Goal: Information Seeking & Learning: Learn about a topic

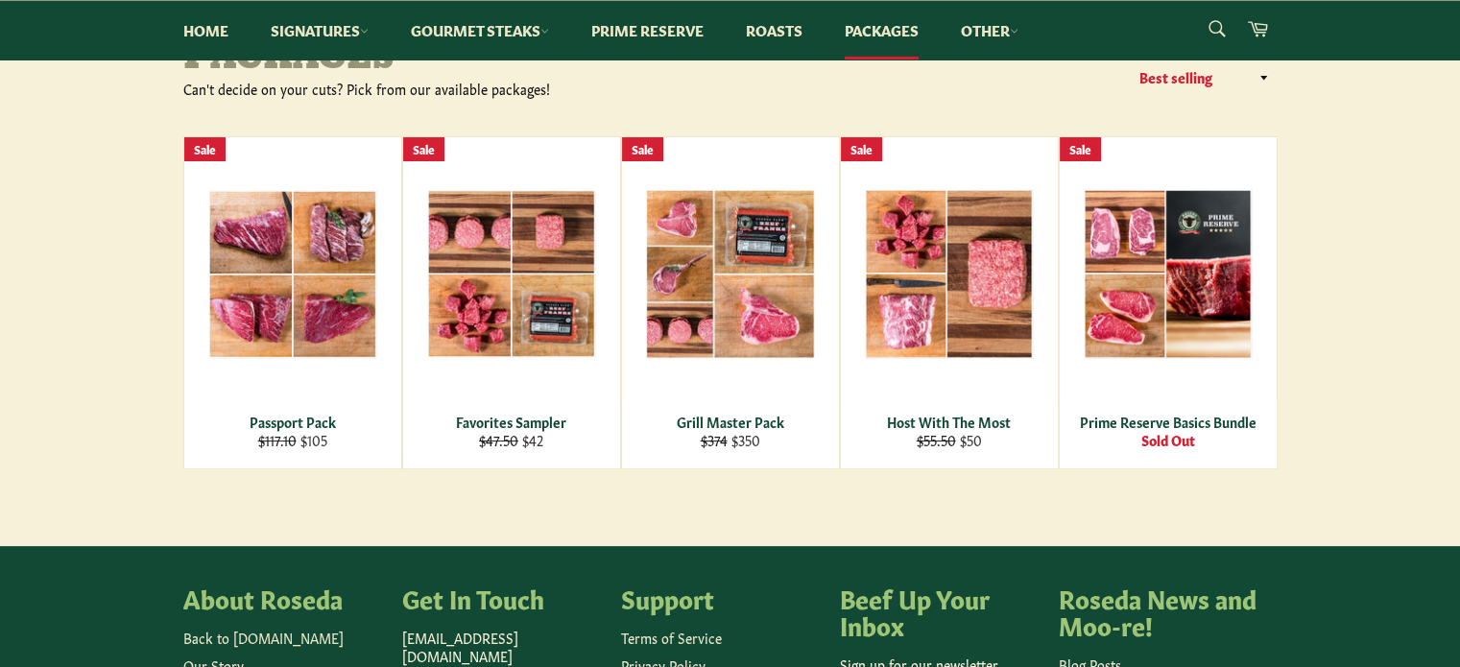
scroll to position [288, 0]
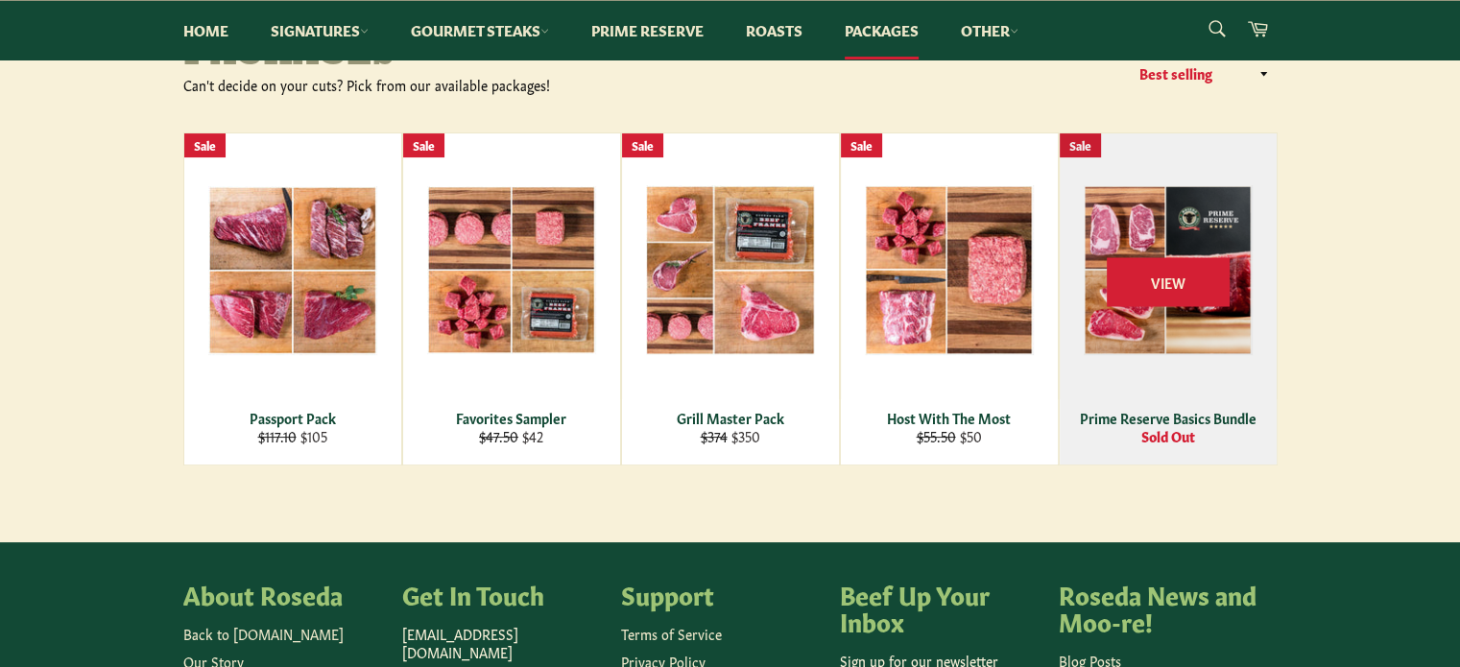
click at [1152, 417] on div "Prime Reserve Basics Bundle" at bounding box center [1167, 418] width 193 height 18
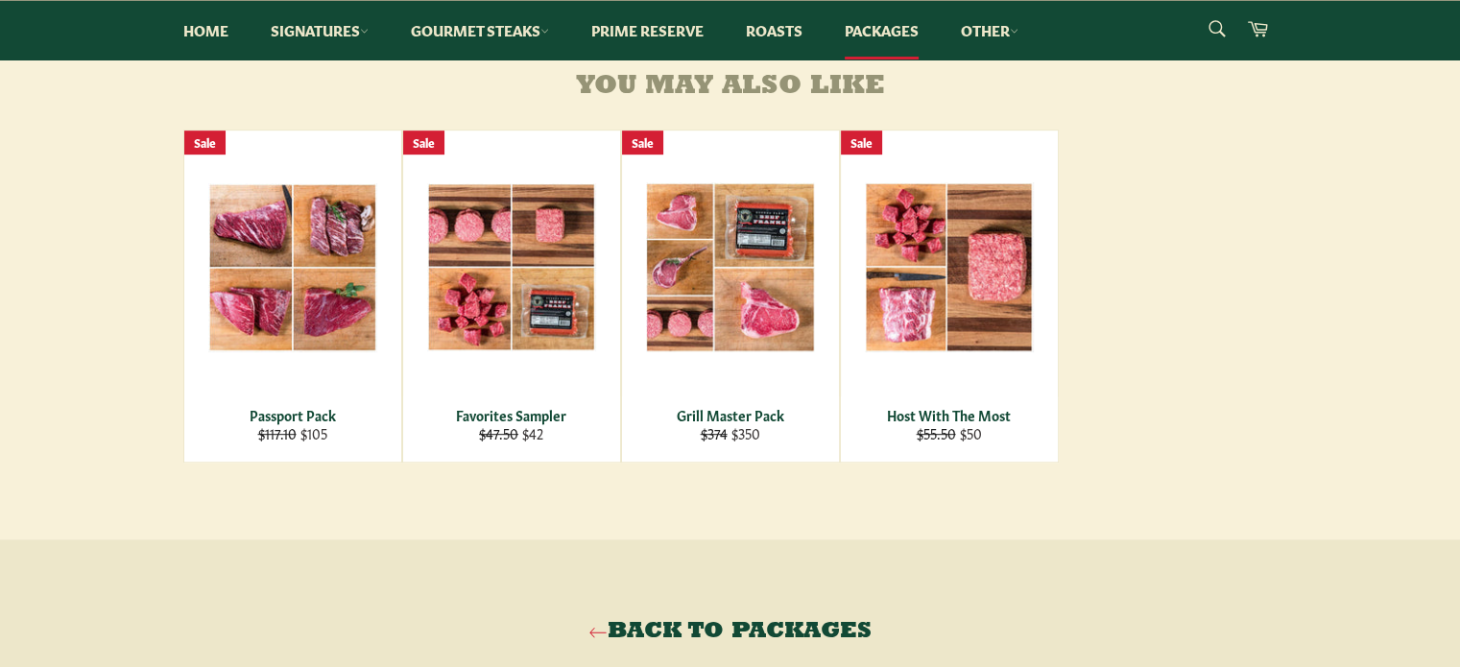
scroll to position [960, 0]
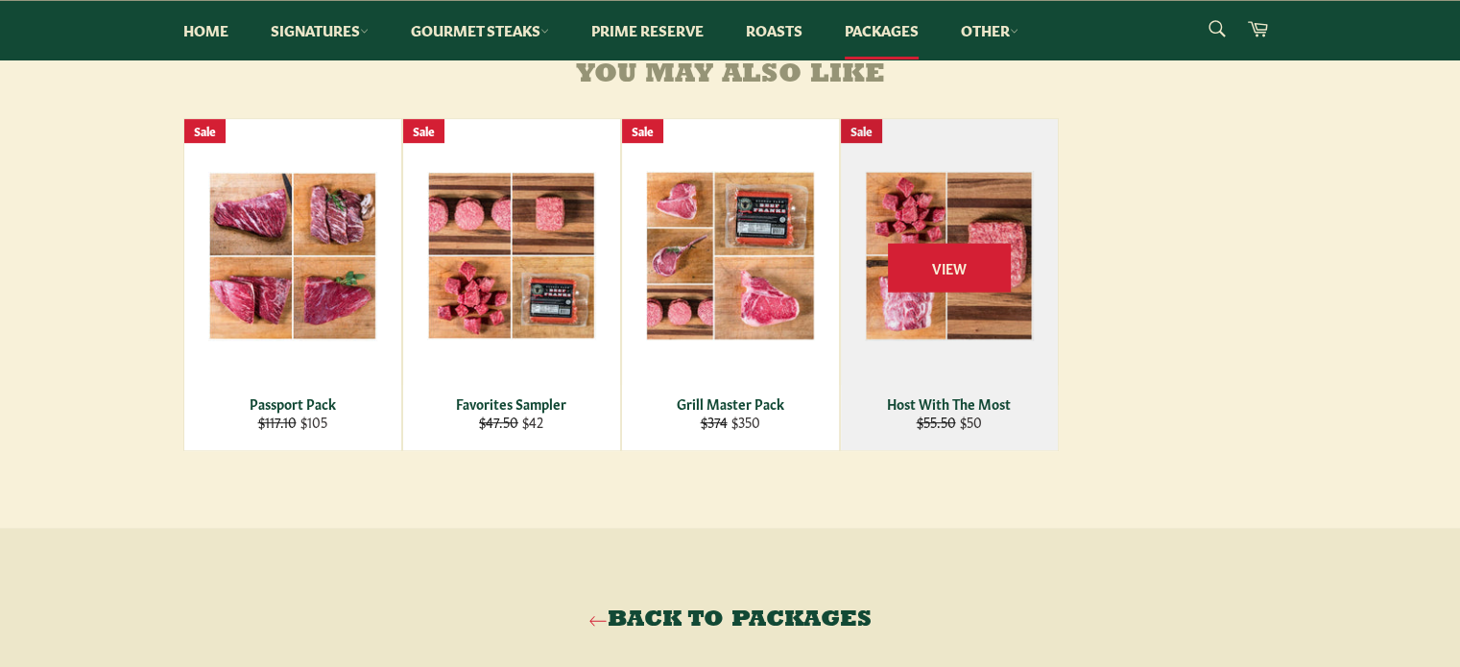
click at [952, 335] on div "View" at bounding box center [949, 284] width 217 height 331
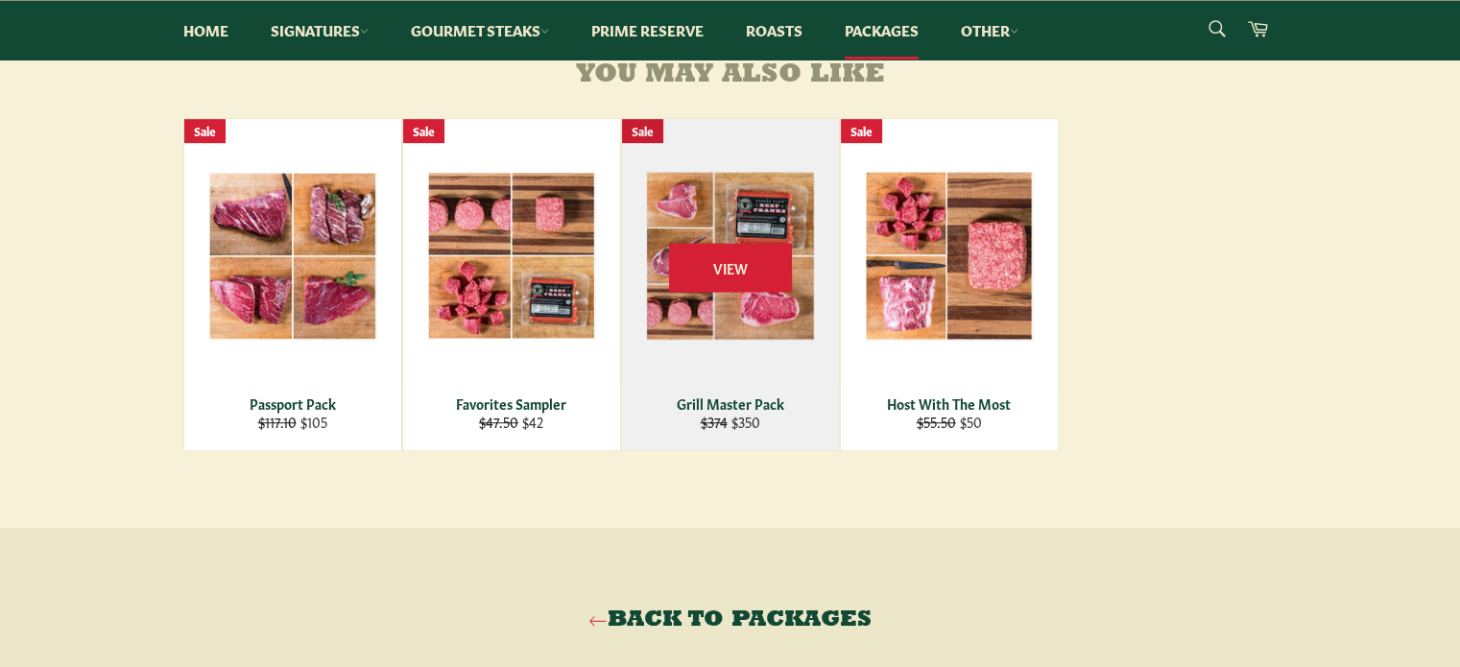
click at [714, 342] on div "View" at bounding box center [730, 284] width 217 height 331
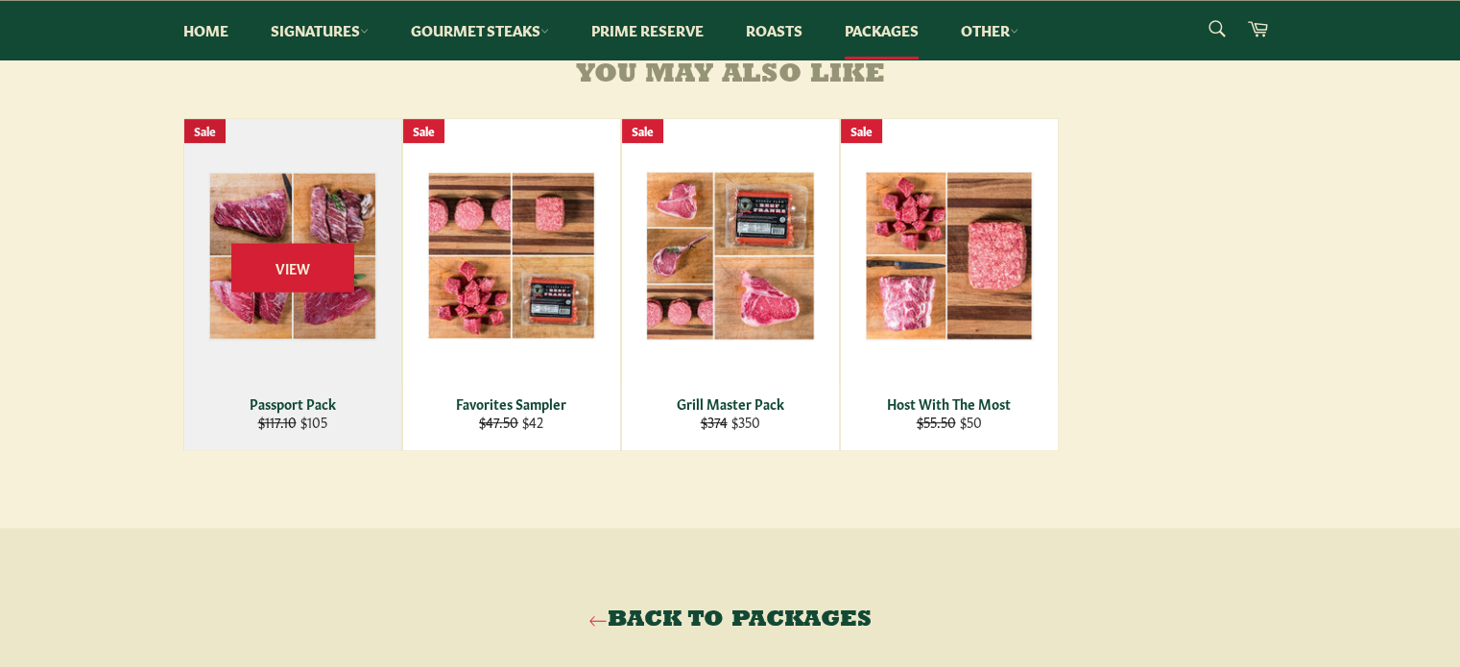
click at [331, 341] on div "View" at bounding box center [292, 284] width 217 height 331
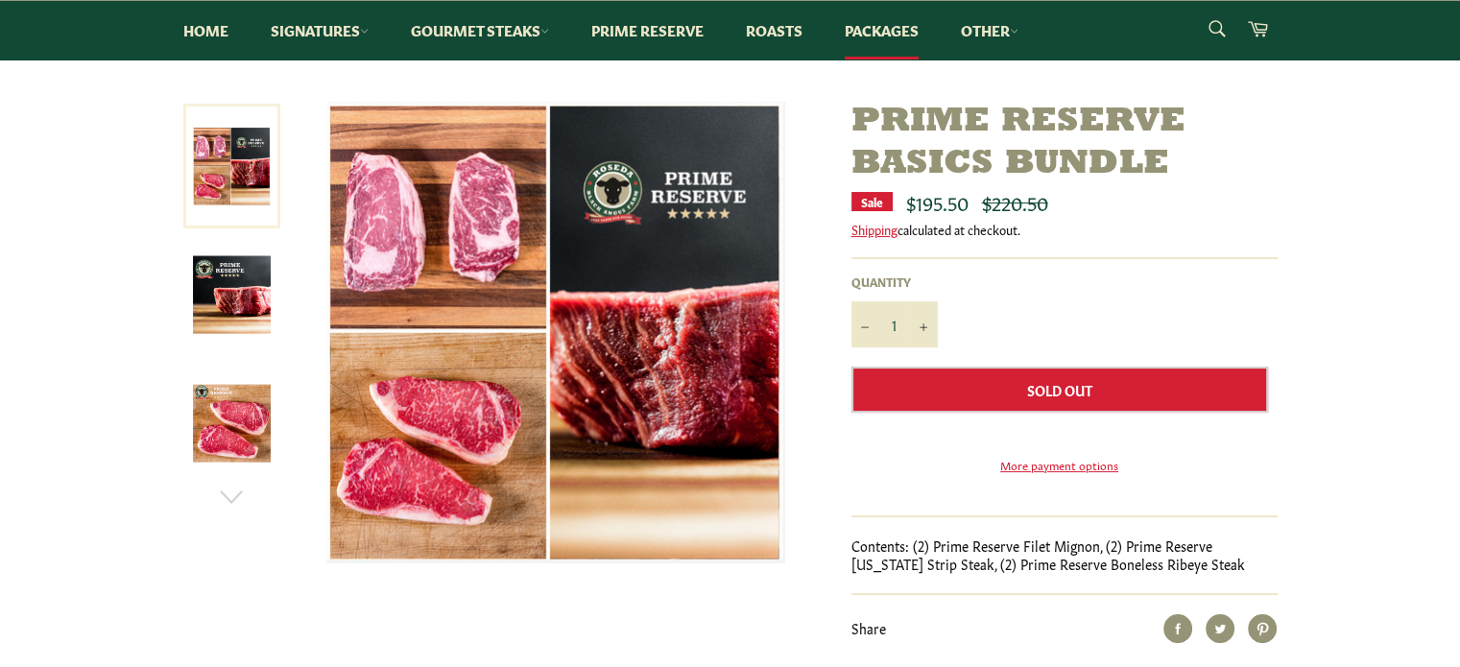
scroll to position [192, 0]
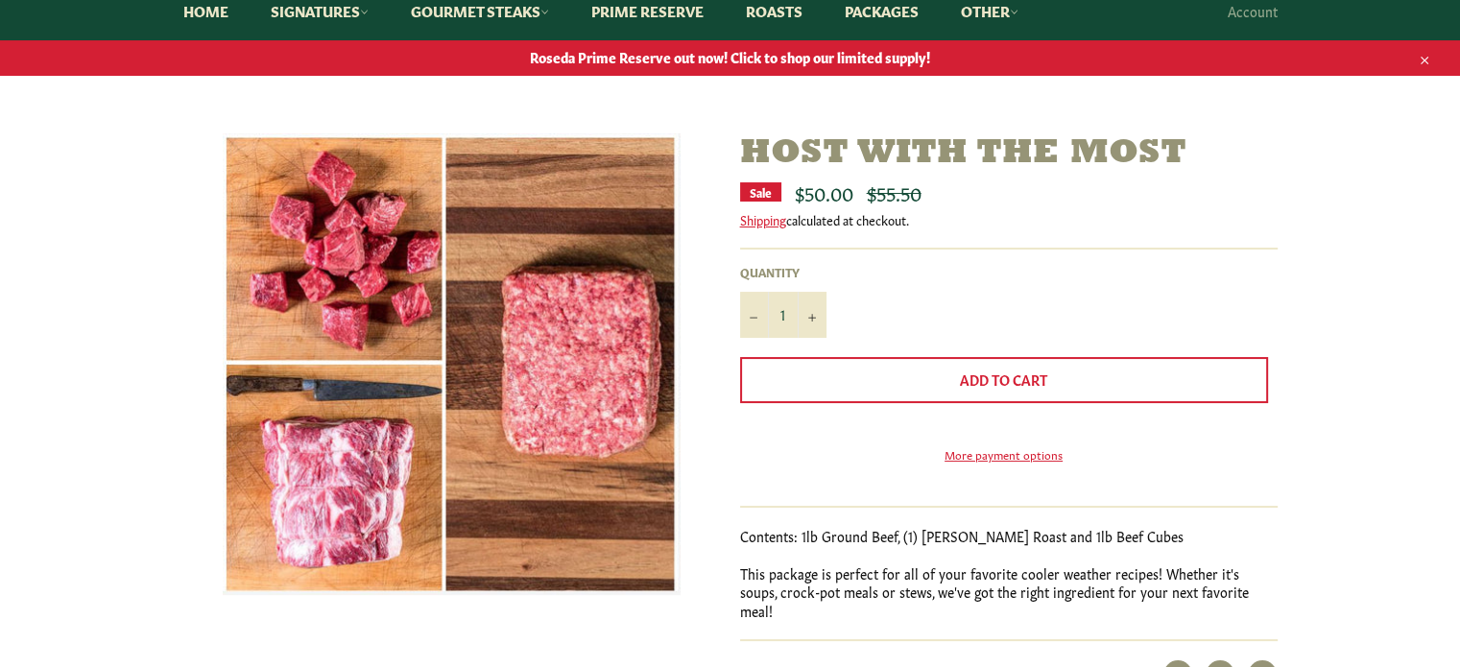
scroll to position [288, 0]
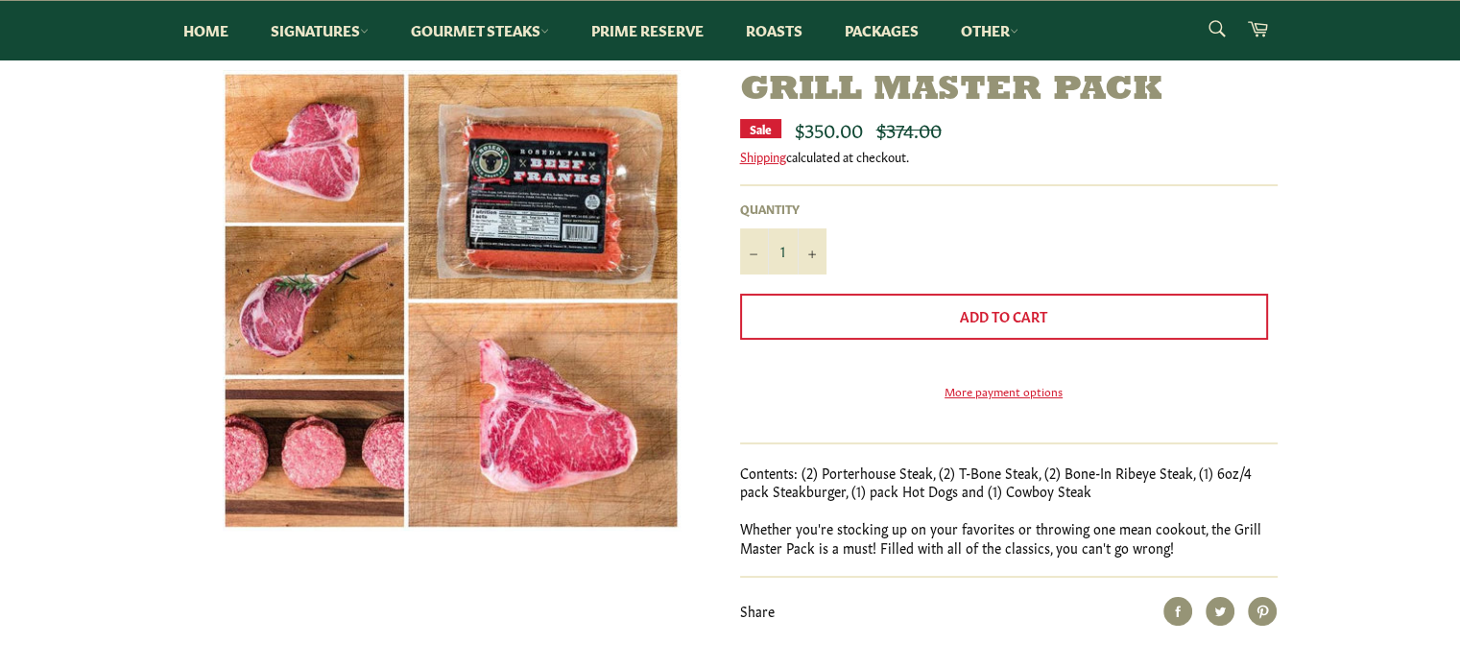
scroll to position [288, 0]
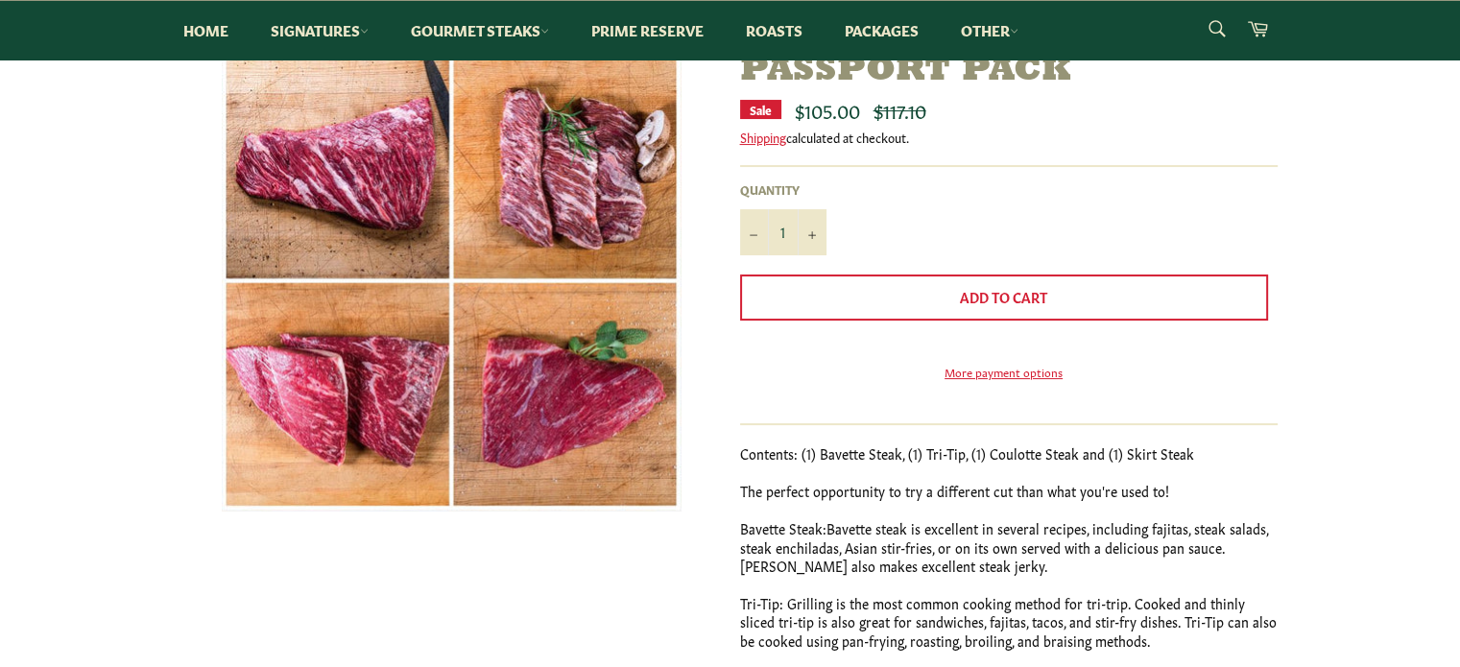
scroll to position [288, 0]
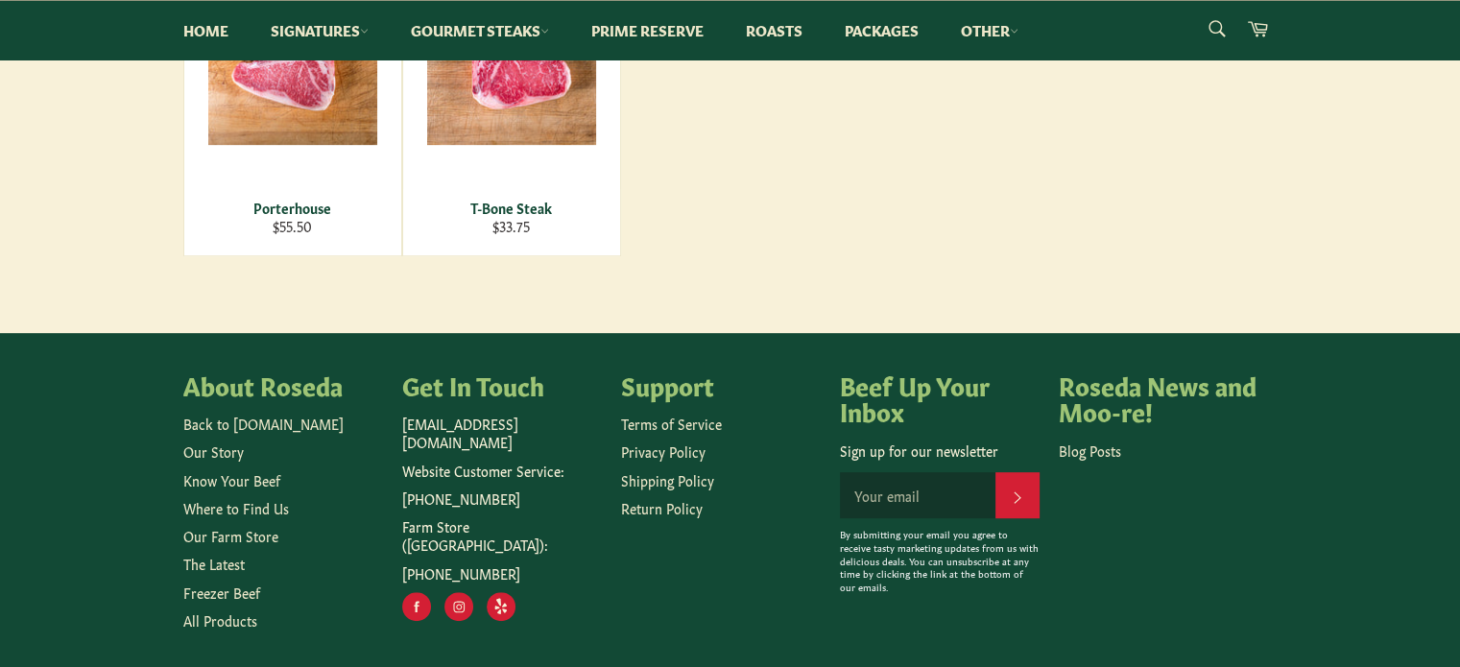
scroll to position [864, 0]
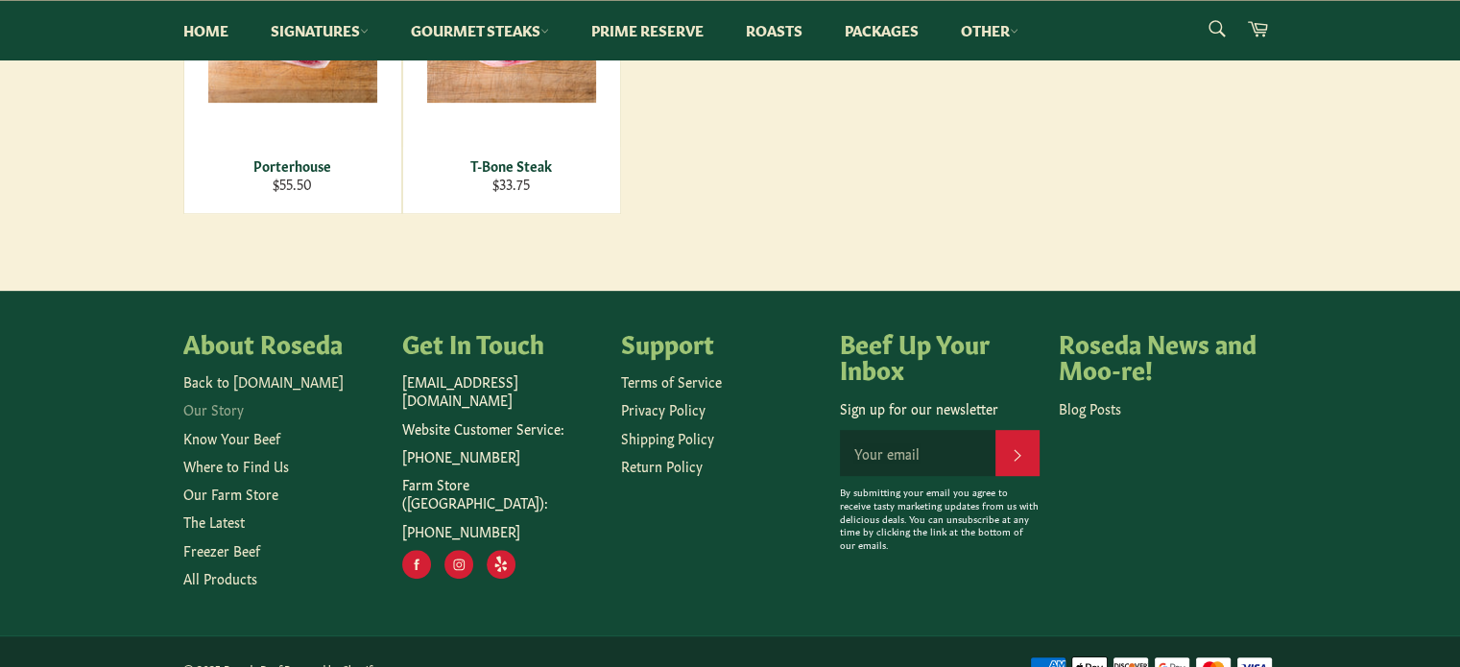
click at [215, 411] on link "Our Story" at bounding box center [213, 408] width 60 height 19
